Goal: Task Accomplishment & Management: Use online tool/utility

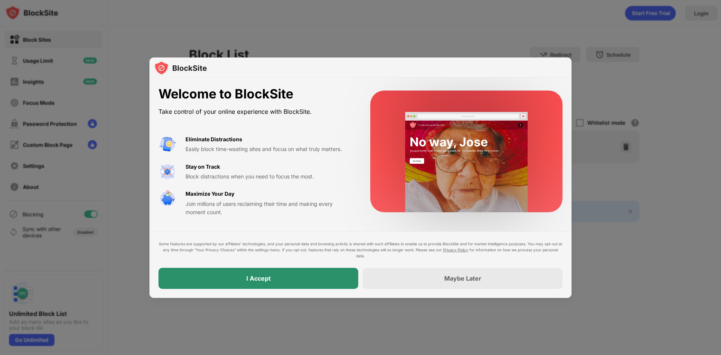
click at [261, 277] on div "I Accept" at bounding box center [258, 278] width 24 height 8
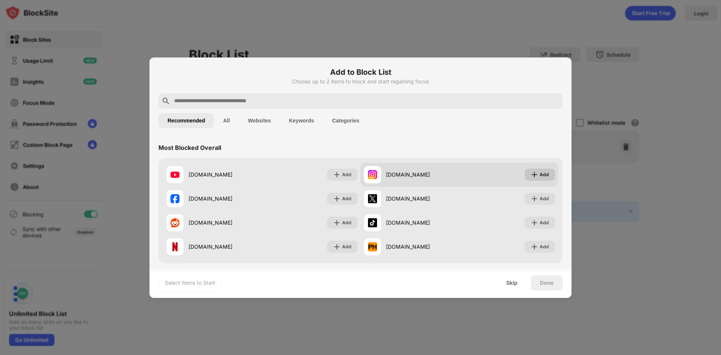
click at [530, 174] on img at bounding box center [534, 175] width 8 height 8
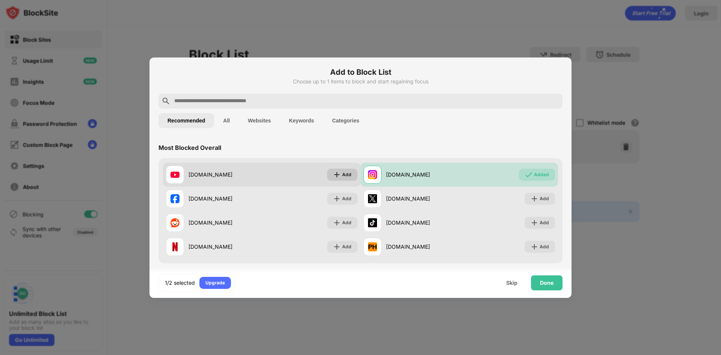
click at [339, 174] on div "Add" at bounding box center [342, 175] width 30 height 12
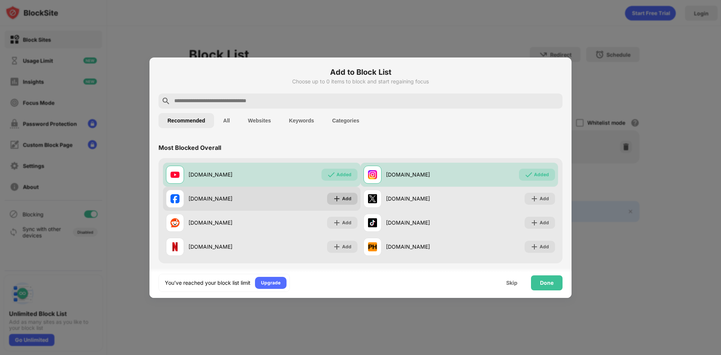
click at [348, 197] on div "Add" at bounding box center [346, 199] width 9 height 8
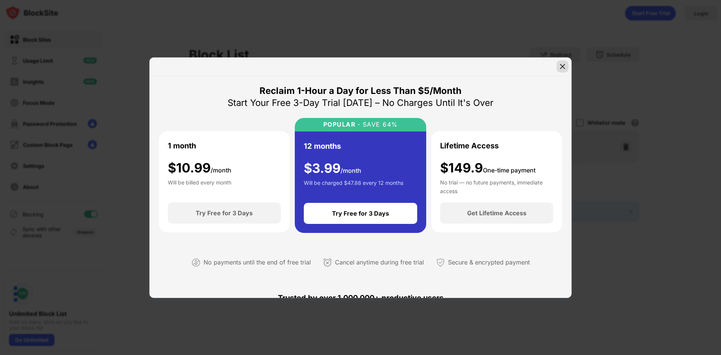
click at [562, 67] on img at bounding box center [563, 67] width 8 height 8
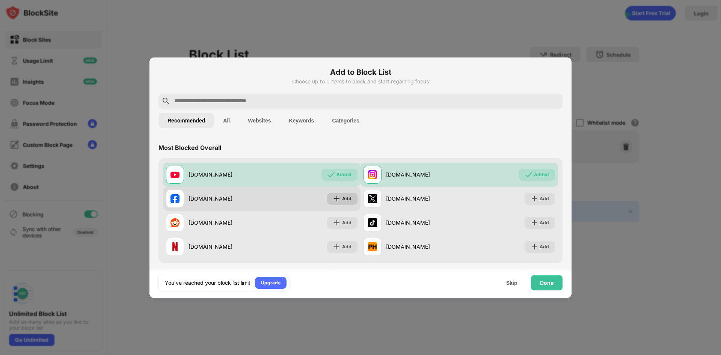
click at [342, 198] on div "Add" at bounding box center [346, 199] width 9 height 8
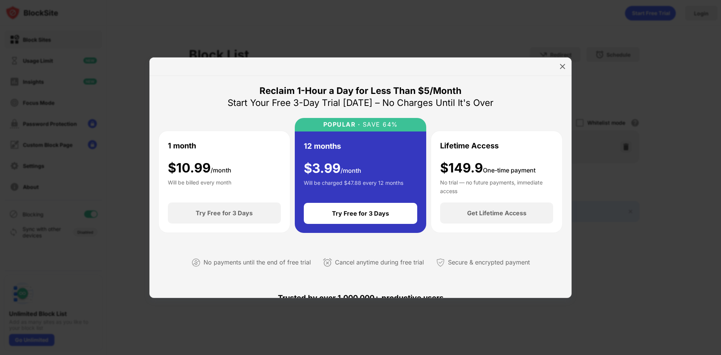
click at [562, 67] on img at bounding box center [563, 67] width 8 height 8
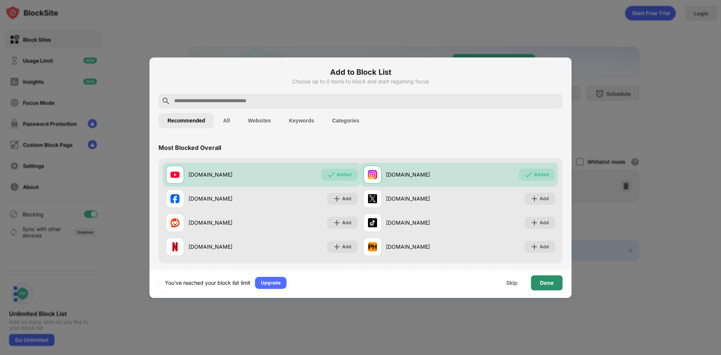
click at [553, 282] on div "Done" at bounding box center [547, 283] width 14 height 6
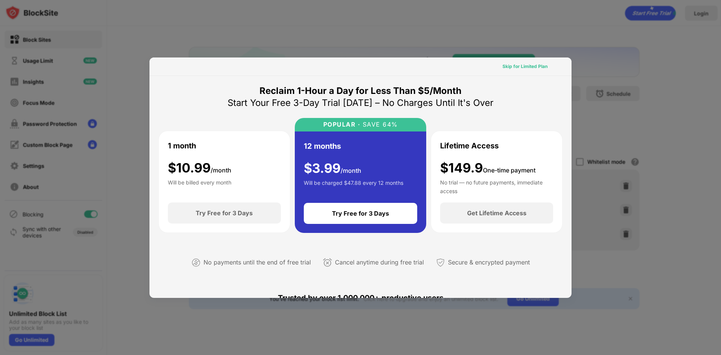
click at [516, 66] on div "Skip for Limited Plan" at bounding box center [524, 67] width 45 height 8
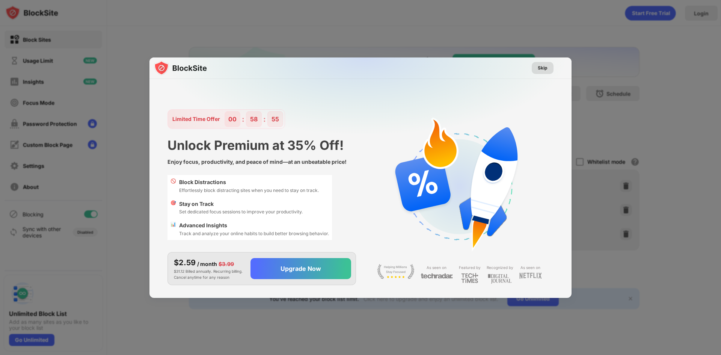
click at [544, 68] on div "Skip" at bounding box center [543, 68] width 10 height 8
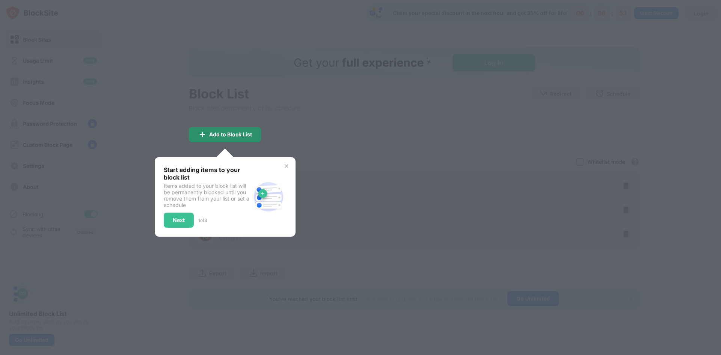
click at [238, 136] on div "Add to Block List" at bounding box center [230, 134] width 43 height 6
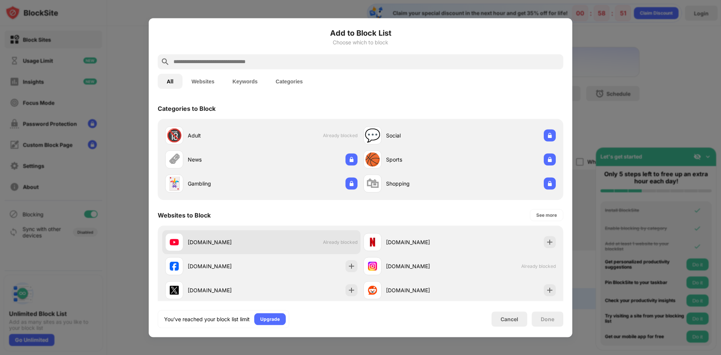
click at [214, 243] on div "[DOMAIN_NAME]" at bounding box center [225, 242] width 74 height 8
click at [238, 242] on div "[DOMAIN_NAME]" at bounding box center [225, 242] width 74 height 8
click at [635, 81] on div at bounding box center [360, 177] width 721 height 355
